Goal: Information Seeking & Learning: Learn about a topic

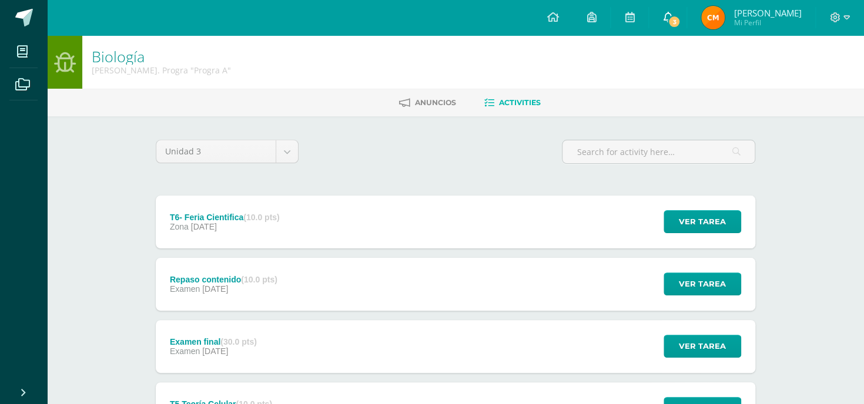
click at [672, 17] on icon at bounding box center [667, 17] width 9 height 11
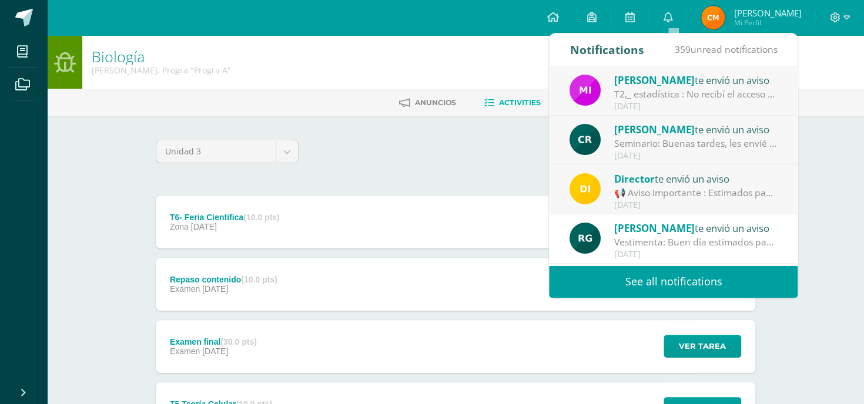
click at [687, 78] on div "[PERSON_NAME] te envió un aviso" at bounding box center [695, 79] width 163 height 15
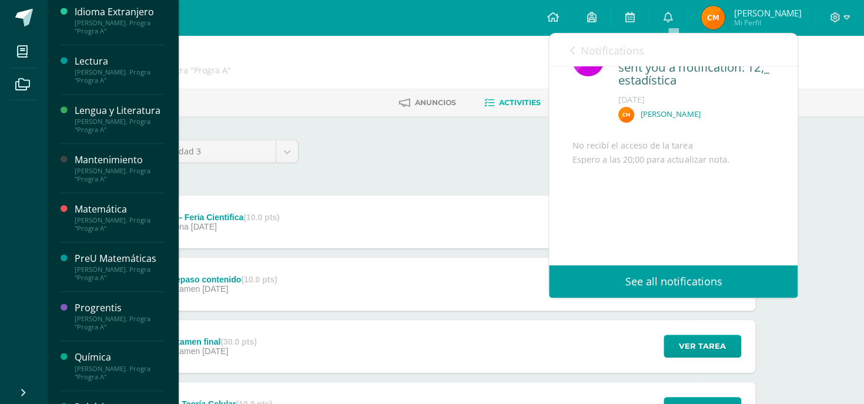
scroll to position [167, 0]
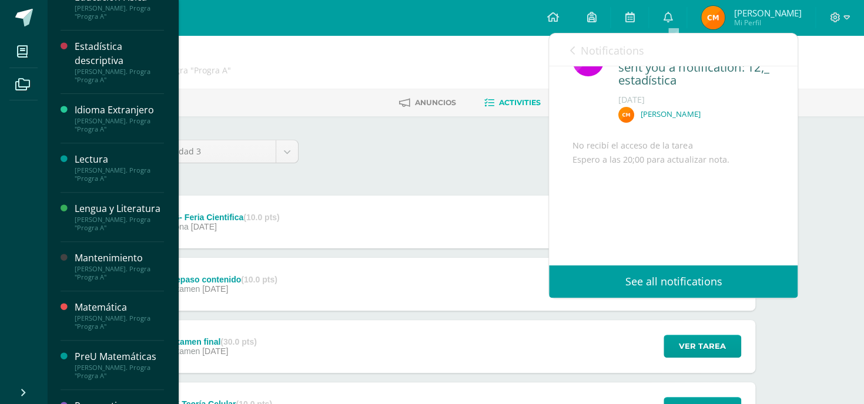
click at [83, 49] on div "Estadística descriptiva" at bounding box center [119, 53] width 89 height 27
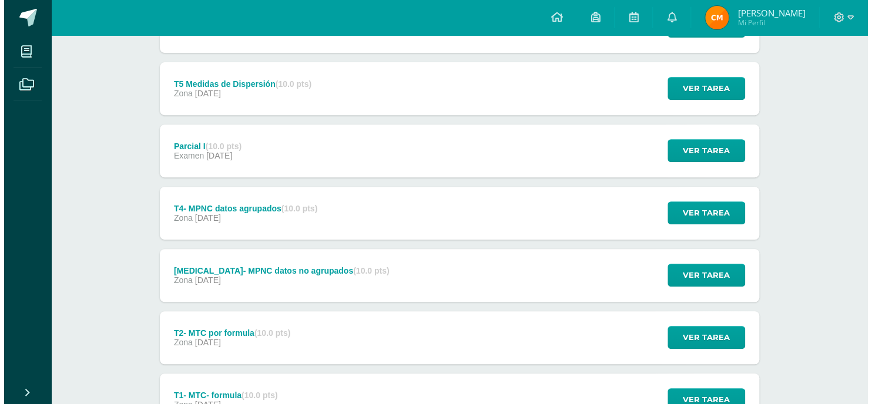
scroll to position [294, 0]
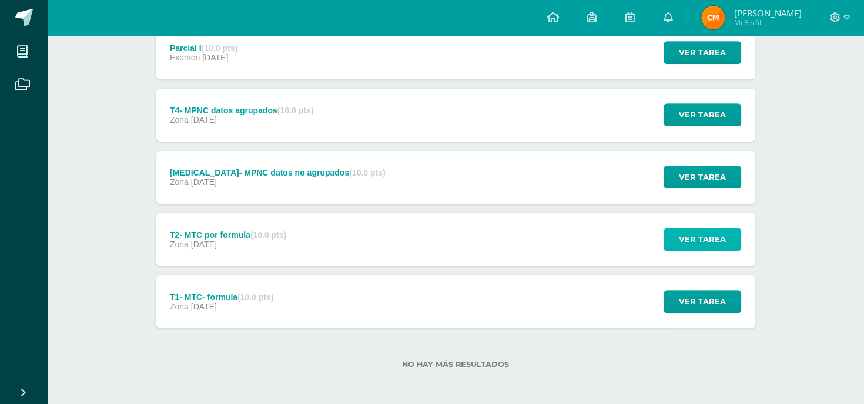
click at [696, 236] on span "Ver tarea" at bounding box center [702, 240] width 47 height 22
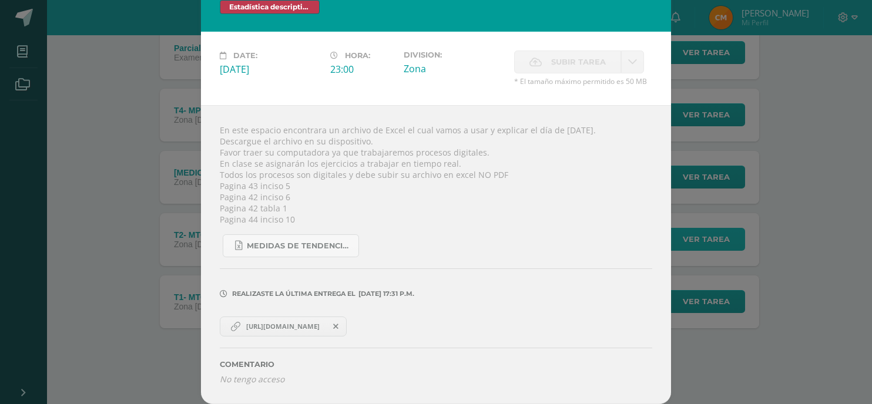
scroll to position [33, 0]
click at [305, 323] on span "https://excel.cloud.microsoft/open/onedrive/?docId=B0BAA8474CFD1FC%21sea2eb3432…" at bounding box center [282, 326] width 85 height 9
